Goal: Task Accomplishment & Management: Manage account settings

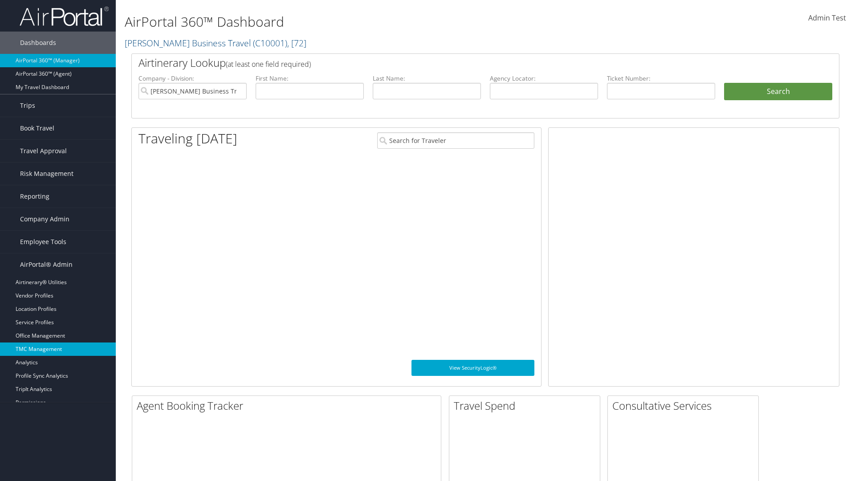
click at [58, 349] on link "TMC Management" at bounding box center [58, 348] width 116 height 13
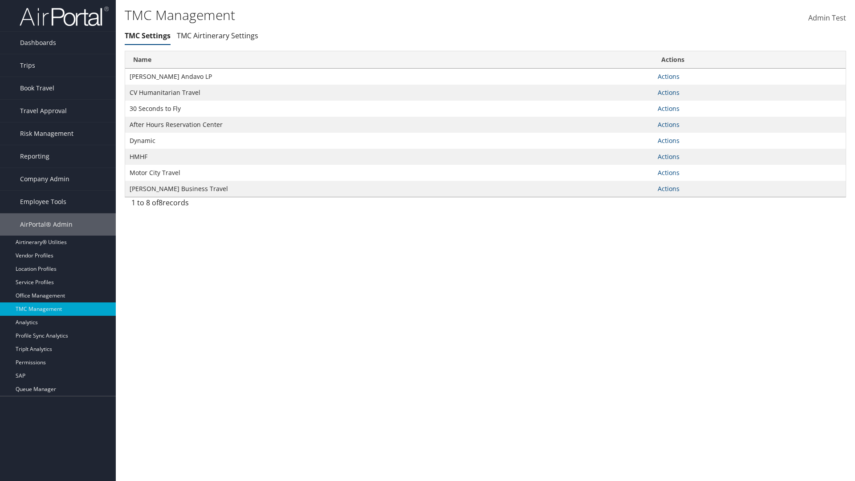
click at [668, 76] on link "Actions" at bounding box center [669, 76] width 22 height 8
click at [0, 0] on link "Update TMC settings" at bounding box center [0, 0] width 0 height 0
select select "183"
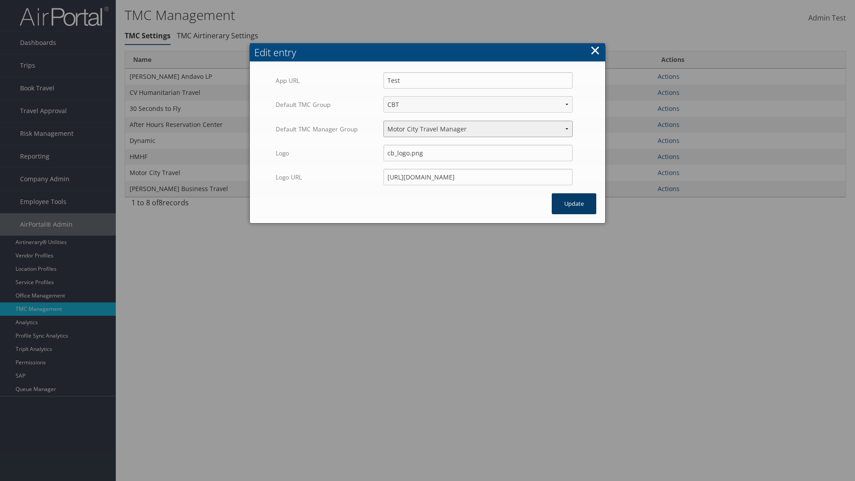
click at [478, 121] on select "Travel Manager HMHF Travel Manager Motor City Travel Manager" at bounding box center [477, 129] width 189 height 16
select select "113"
click at [574, 193] on button "Update" at bounding box center [574, 203] width 45 height 21
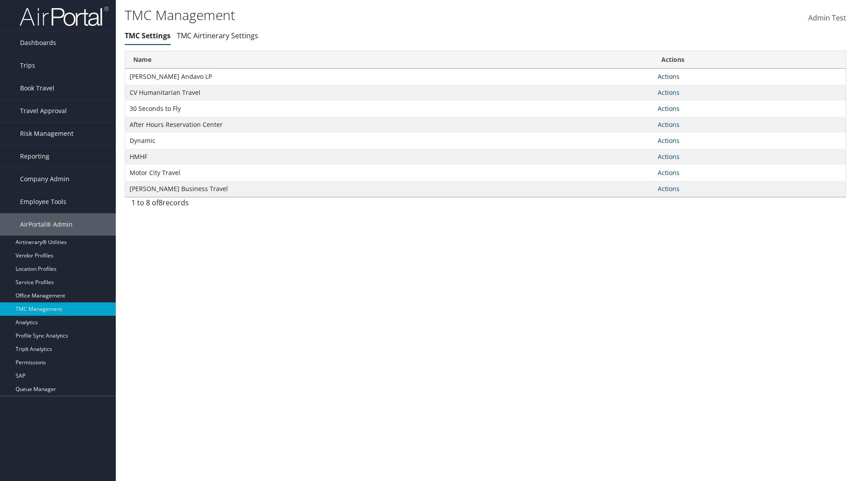
click at [668, 76] on link "Actions" at bounding box center [669, 76] width 22 height 8
click at [640, 89] on link "Update TMC settings" at bounding box center [639, 89] width 73 height 15
select select "183"
select select "113"
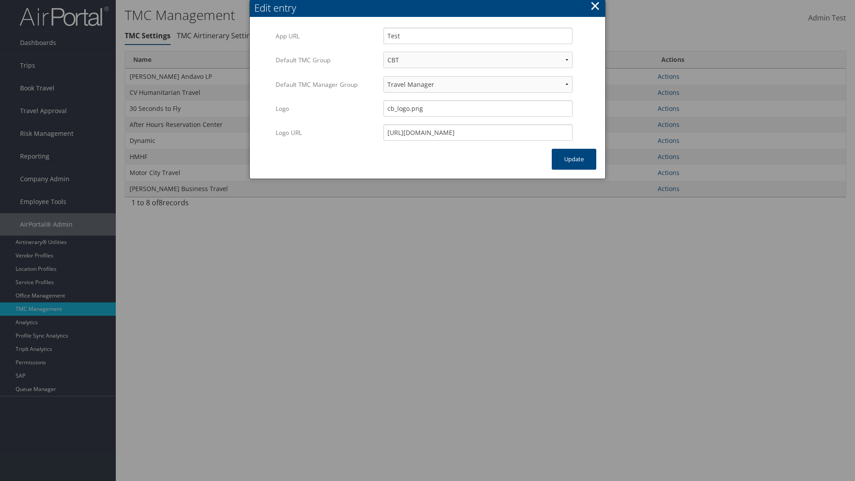
click at [595, 7] on button "×" at bounding box center [595, 6] width 10 height 18
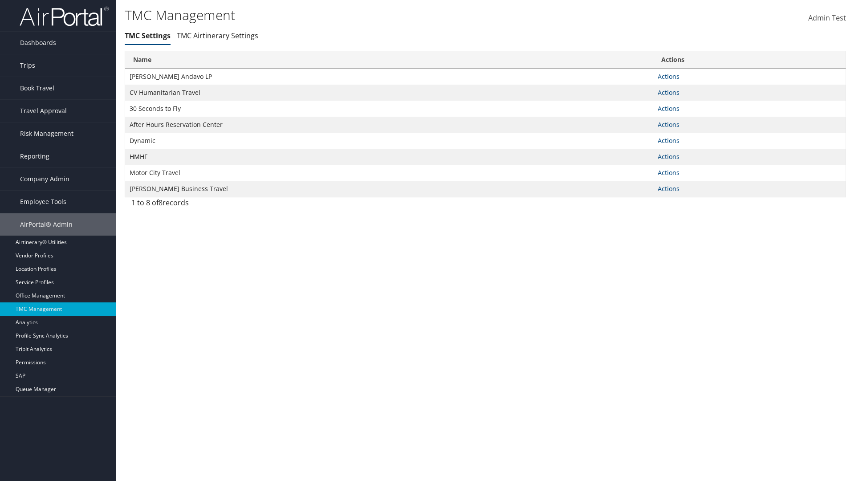
click at [668, 76] on link "Actions" at bounding box center [669, 76] width 22 height 8
click at [0, 0] on link "Update TMC settings" at bounding box center [0, 0] width 0 height 0
select select "183"
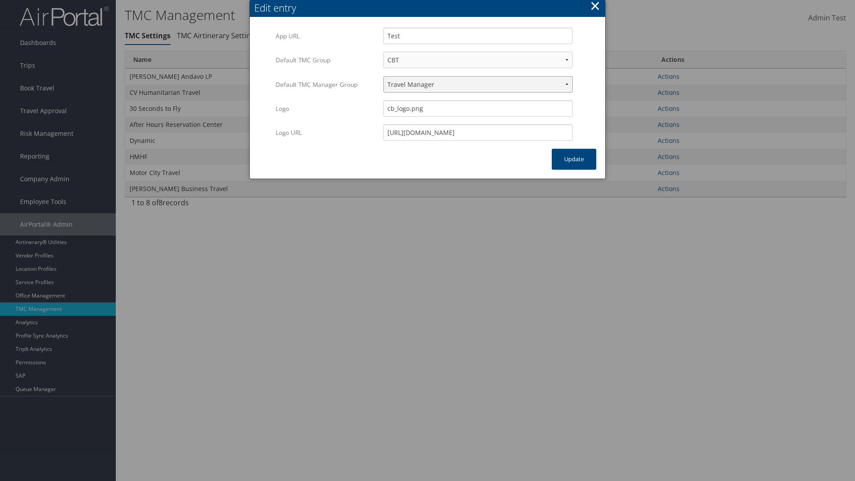
click at [478, 84] on select "Travel Manager HMHF Travel Manager Motor City Travel Manager" at bounding box center [477, 84] width 189 height 16
select select "236"
click at [574, 159] on button "Update" at bounding box center [574, 159] width 45 height 21
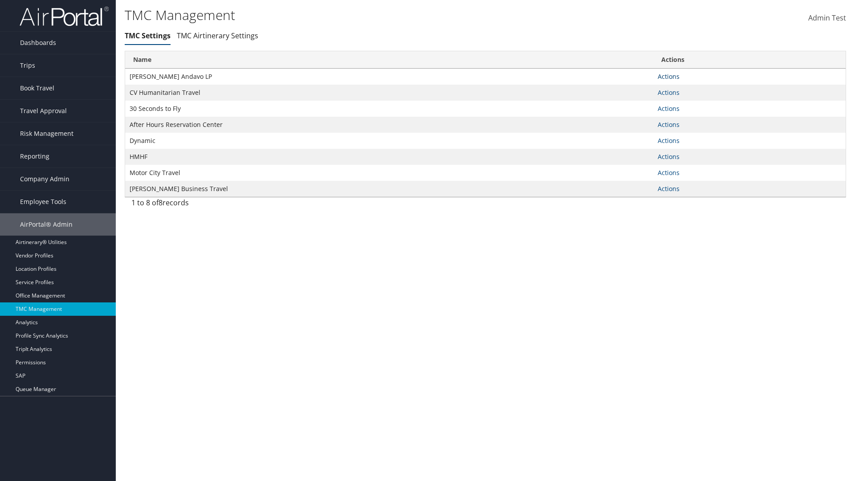
click at [668, 76] on link "Actions" at bounding box center [669, 76] width 22 height 8
click at [0, 0] on link "Update TMC settings" at bounding box center [0, 0] width 0 height 0
select select "183"
select select "236"
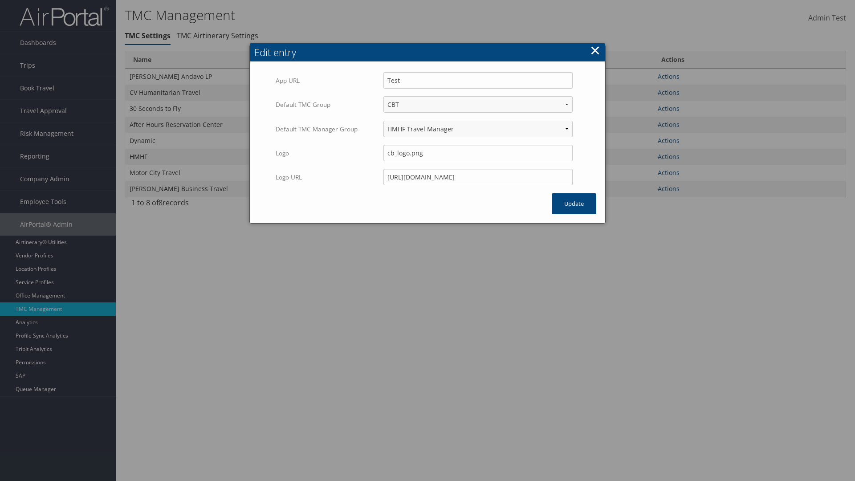
click at [595, 41] on button "×" at bounding box center [595, 50] width 10 height 18
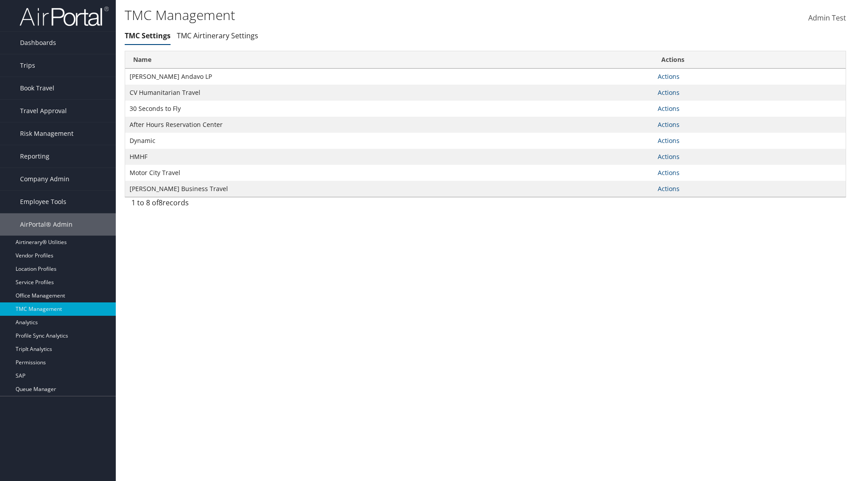
click at [668, 76] on link "Actions" at bounding box center [669, 76] width 22 height 8
click at [0, 0] on link "Update TMC settings" at bounding box center [0, 0] width 0 height 0
select select "183"
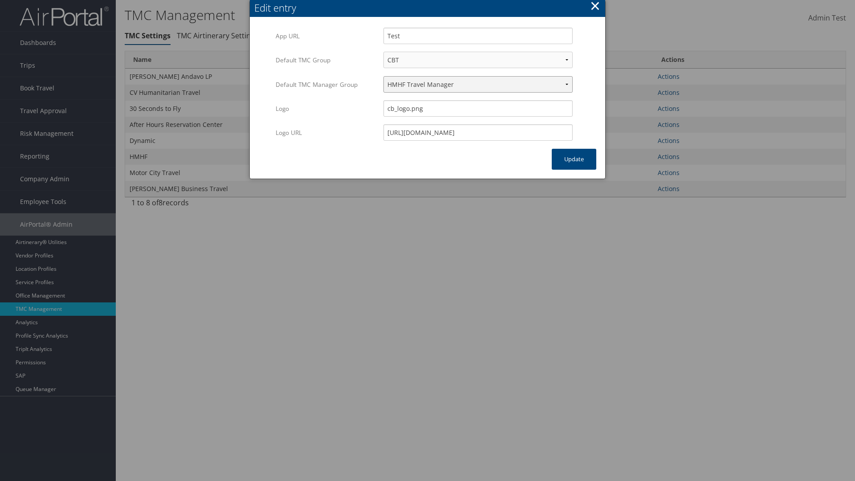
click at [478, 84] on select "Travel Manager HMHF Travel Manager Motor City Travel Manager" at bounding box center [477, 84] width 189 height 16
select select "240"
click at [574, 159] on button "Update" at bounding box center [574, 159] width 45 height 21
